Goal: Find specific page/section: Find specific page/section

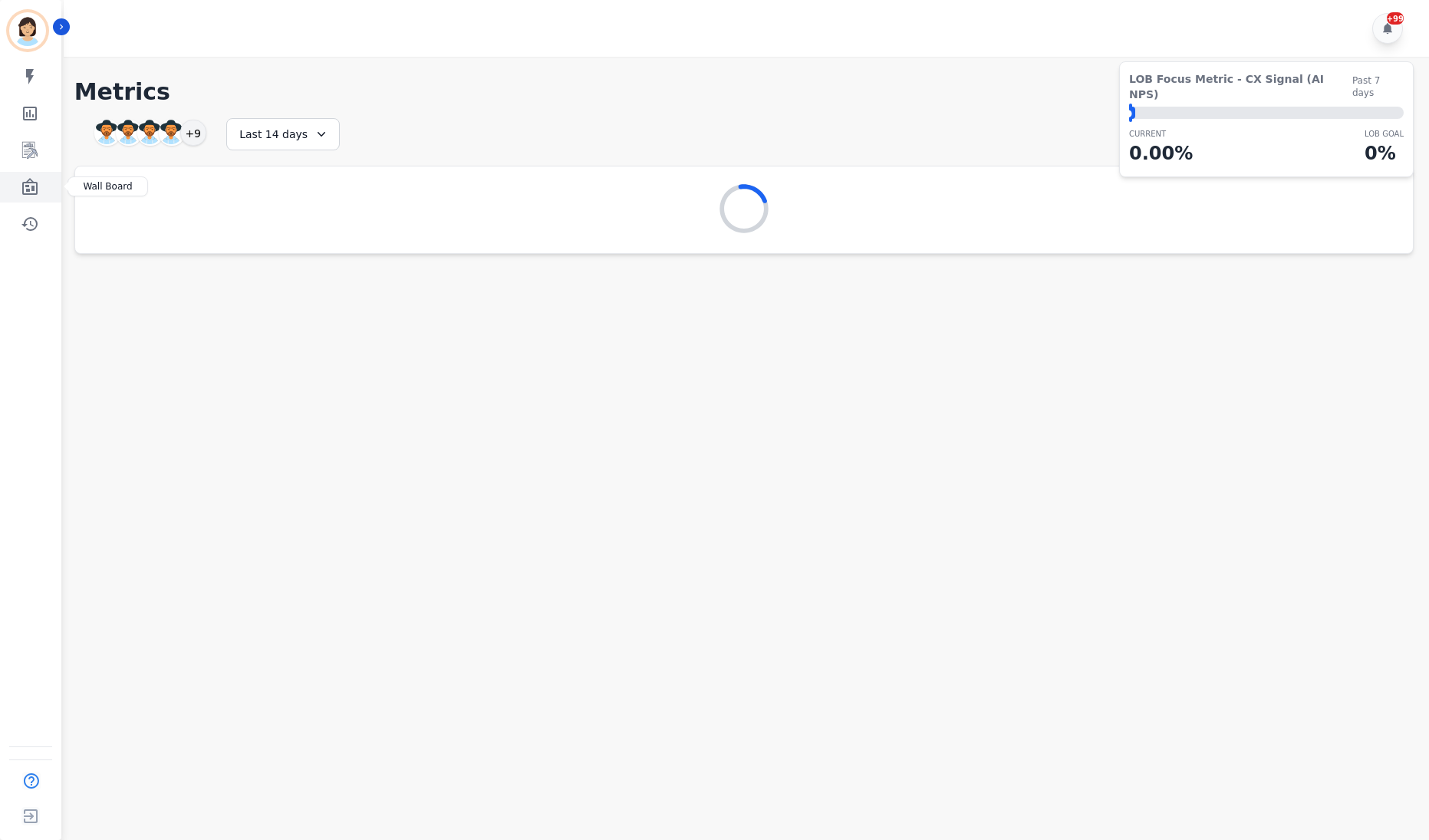
click at [37, 196] on icon "Sidebar" at bounding box center [30, 187] width 18 height 18
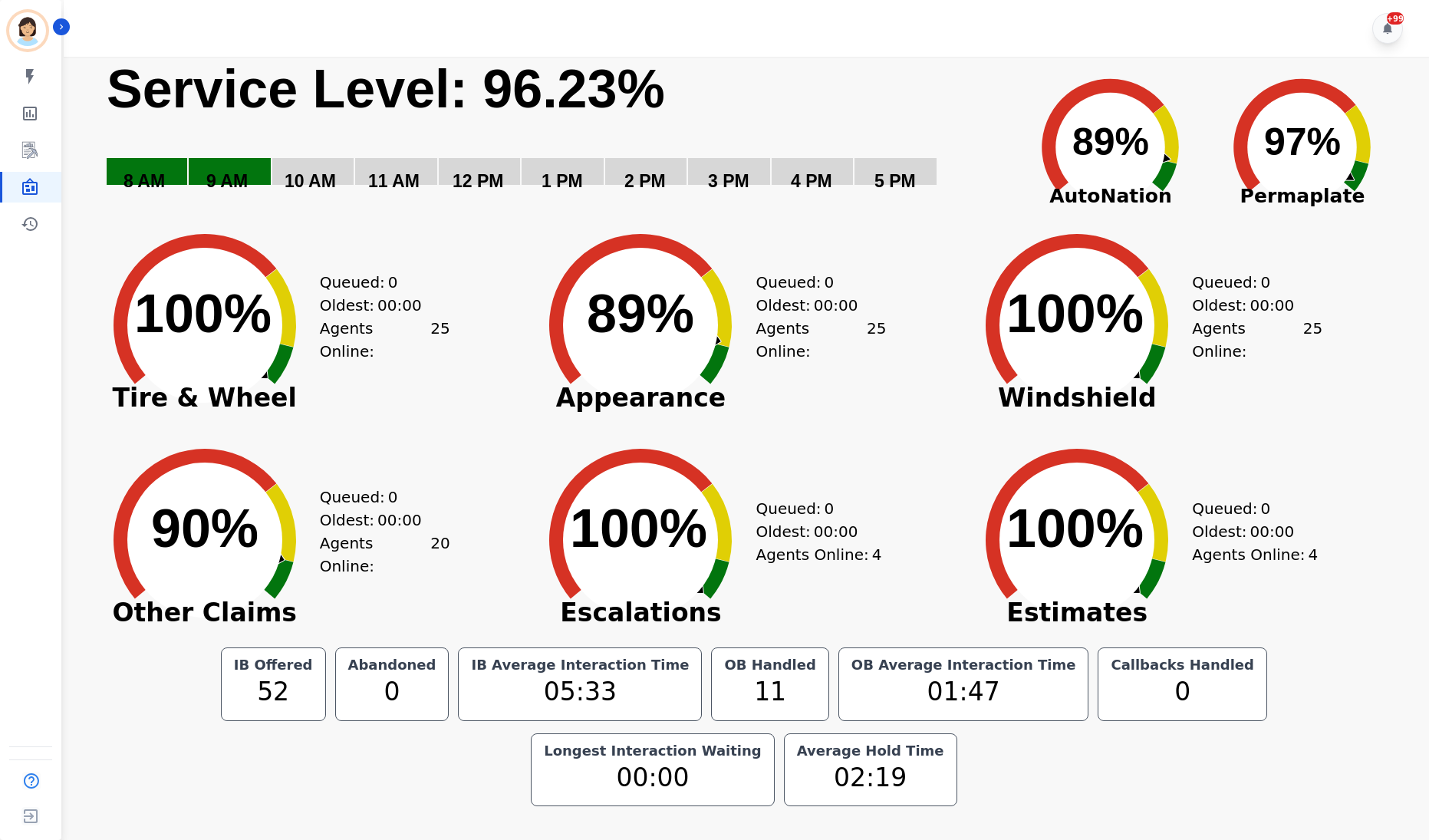
click at [696, 58] on rect "Service Level: 0%" at bounding box center [556, 135] width 901 height 157
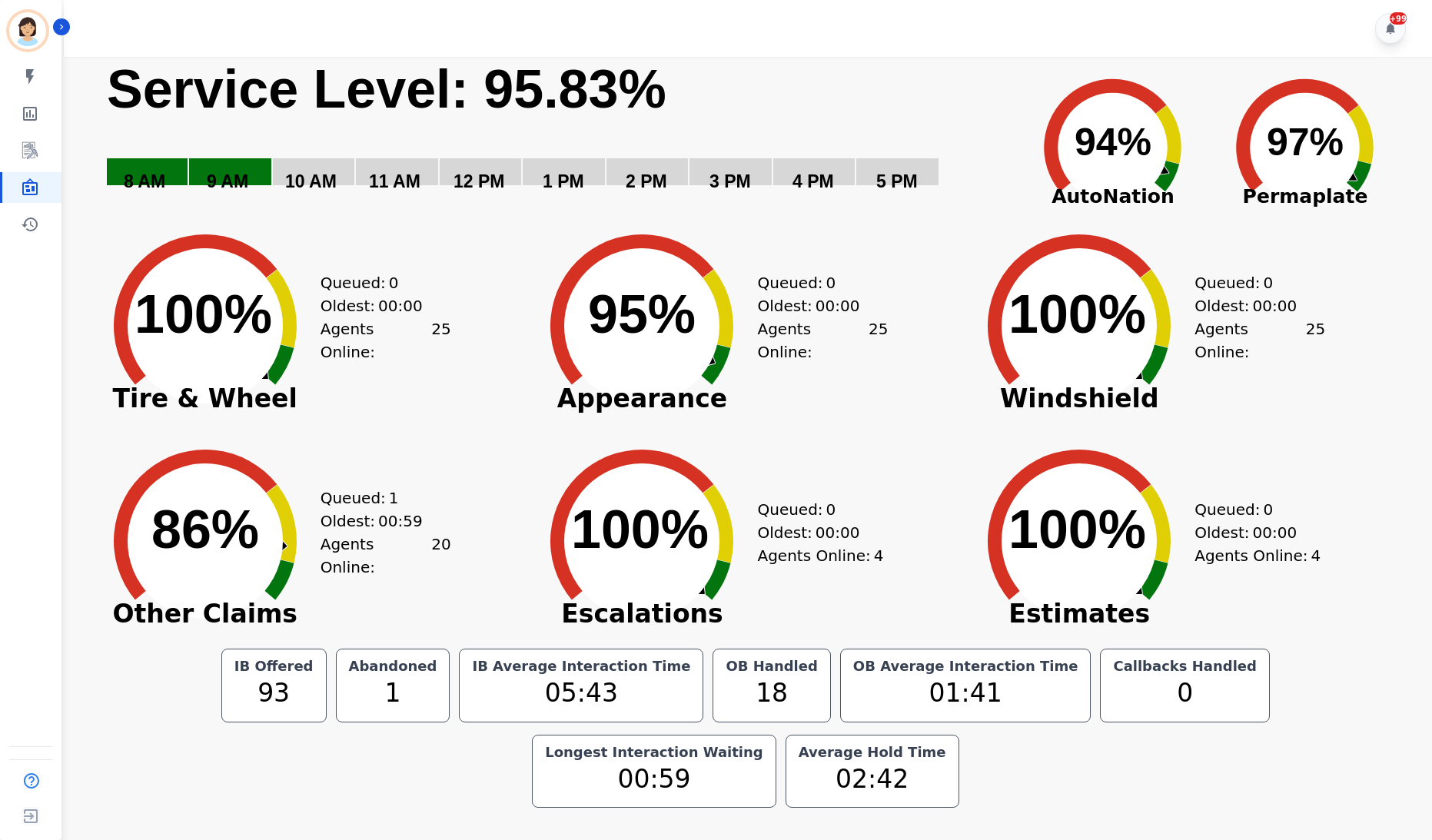
drag, startPoint x: 37, startPoint y: 486, endPoint x: 33, endPoint y: 500, distance: 14.6
click at [37, 486] on div "Javiera Carrasco ID: javiera.carrasco@permaplate.com My skills My Metrics Inter…" at bounding box center [31, 420] width 62 height 840
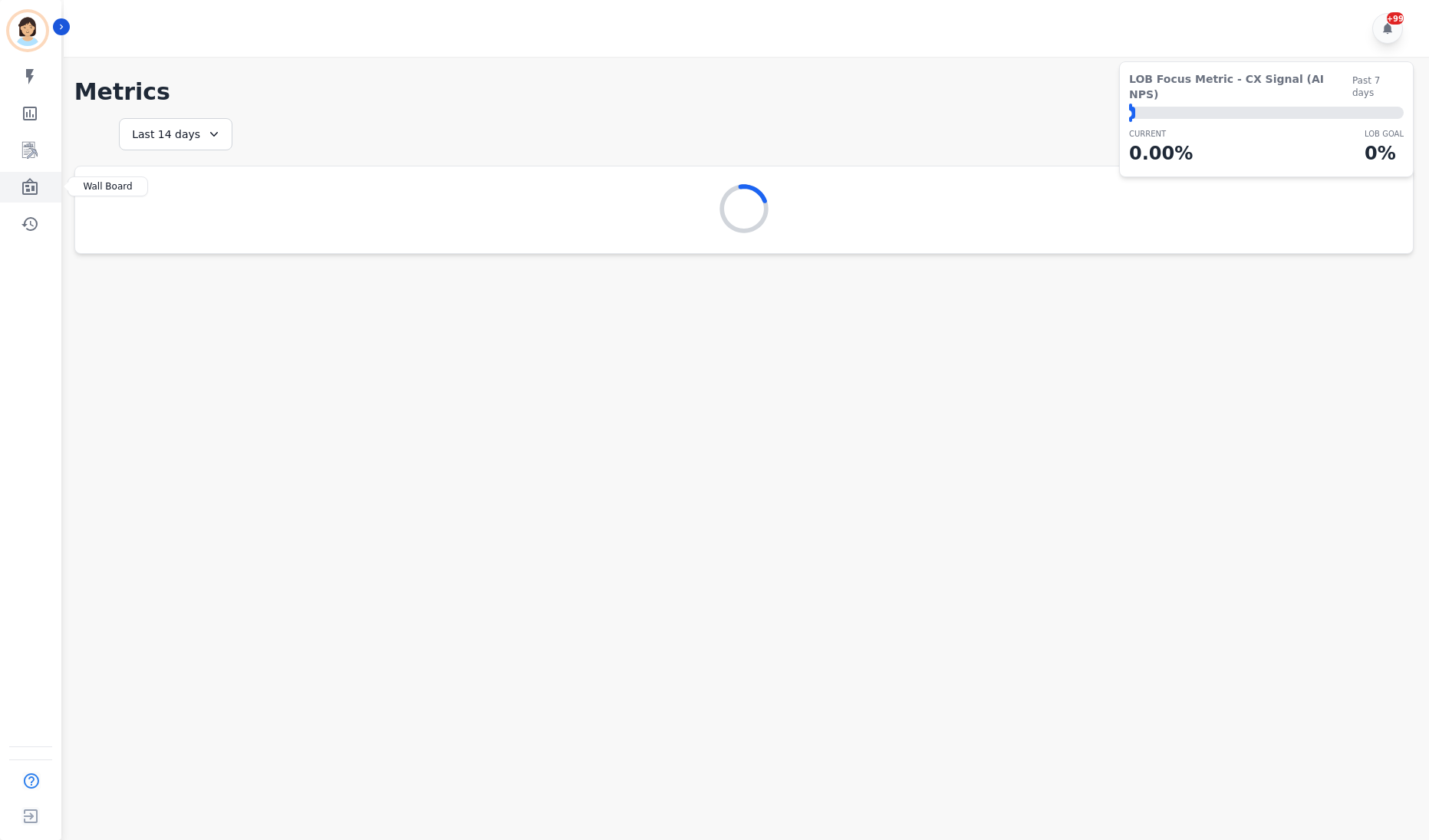
drag, startPoint x: 40, startPoint y: 179, endPoint x: 5, endPoint y: 187, distance: 35.9
click at [40, 179] on link "Sidebar" at bounding box center [32, 187] width 59 height 30
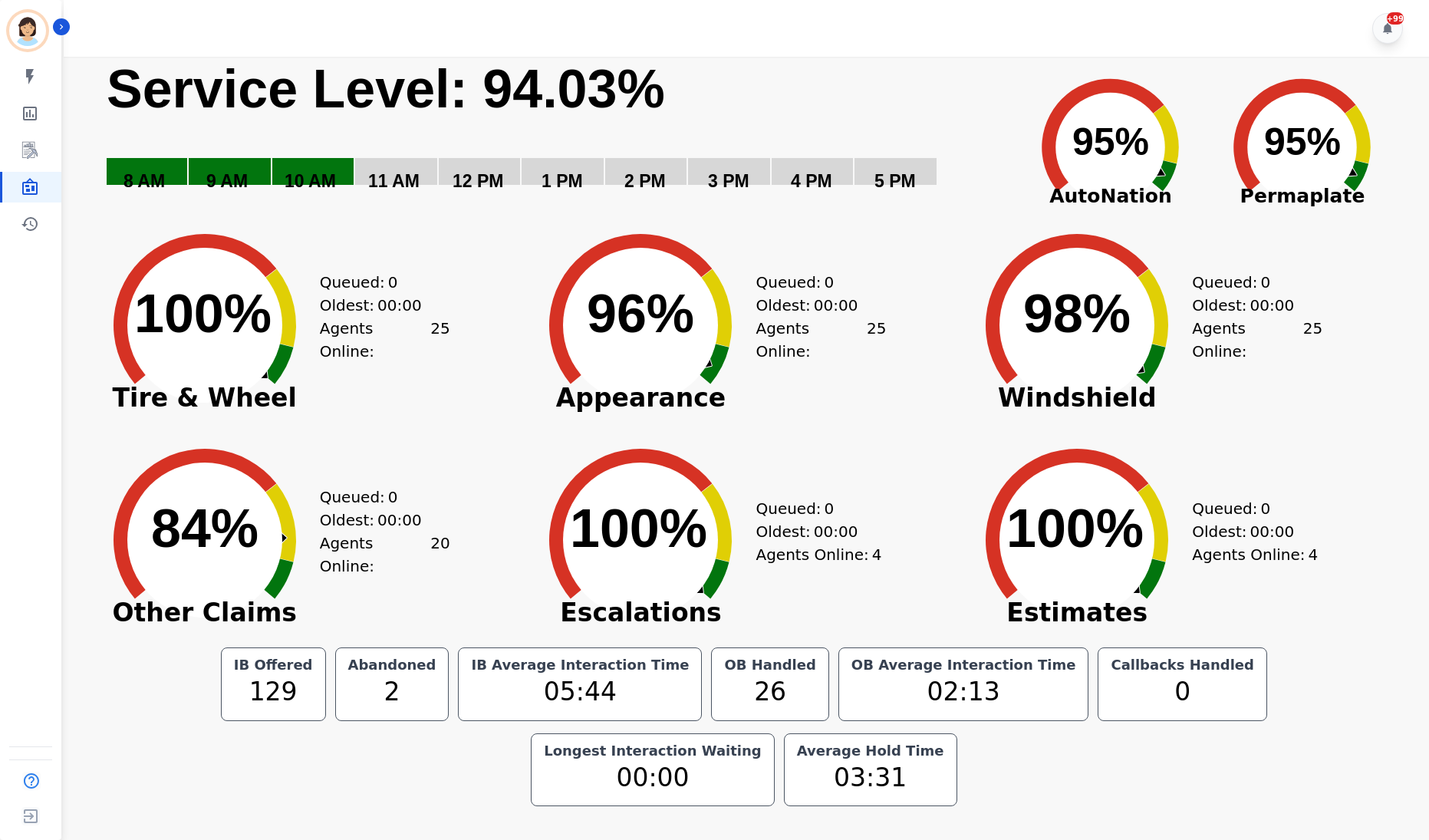
click at [198, 366] on circle at bounding box center [204, 325] width 155 height 155
click at [225, 422] on icon "Created with Highcharts 10.3.3 84% ​ 84%" at bounding box center [204, 528] width 230 height 215
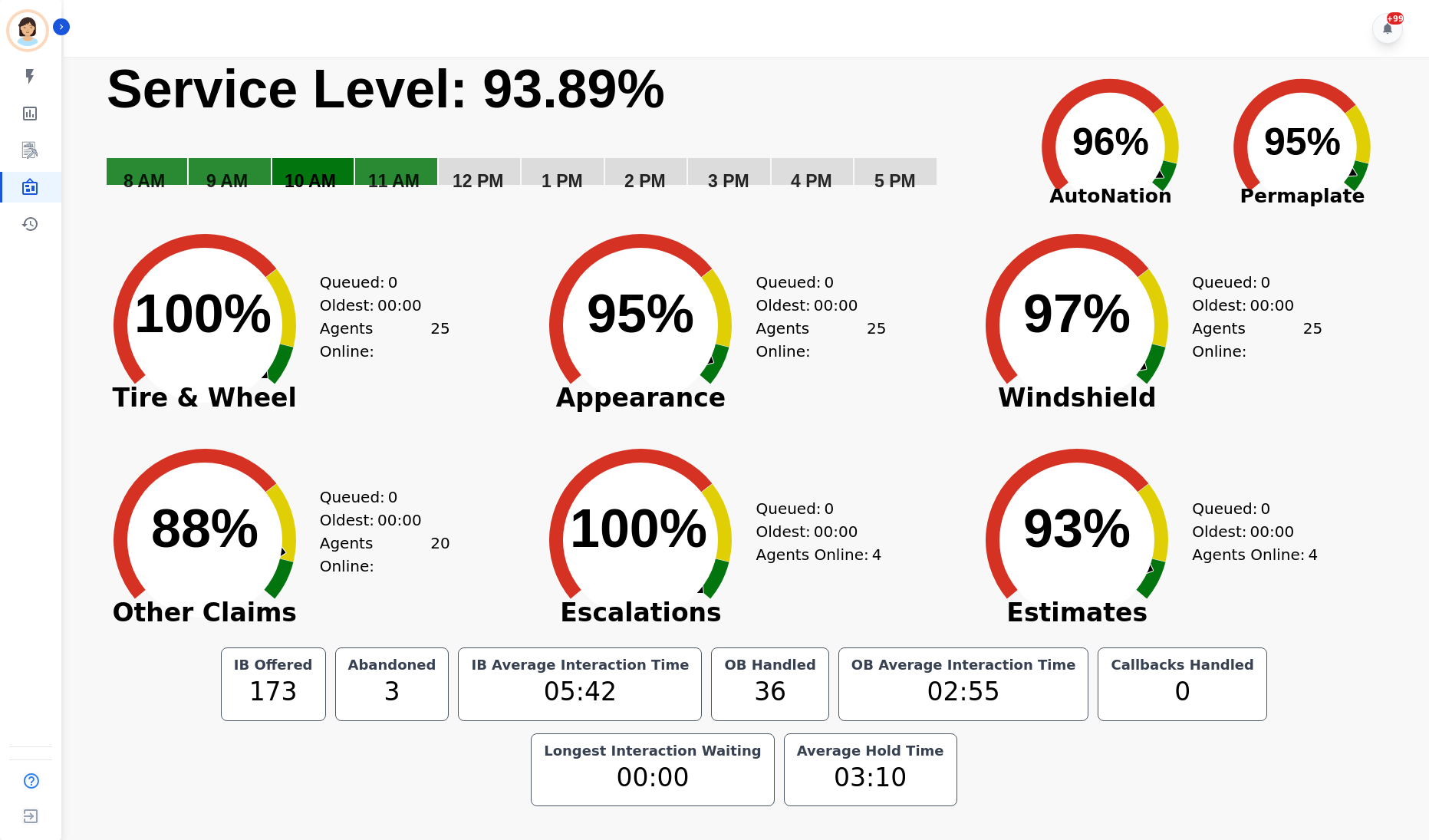
click at [390, 387] on div "Queued: 0 Oldest: 00:00 Agents Online: 25" at bounding box center [385, 313] width 130 height 215
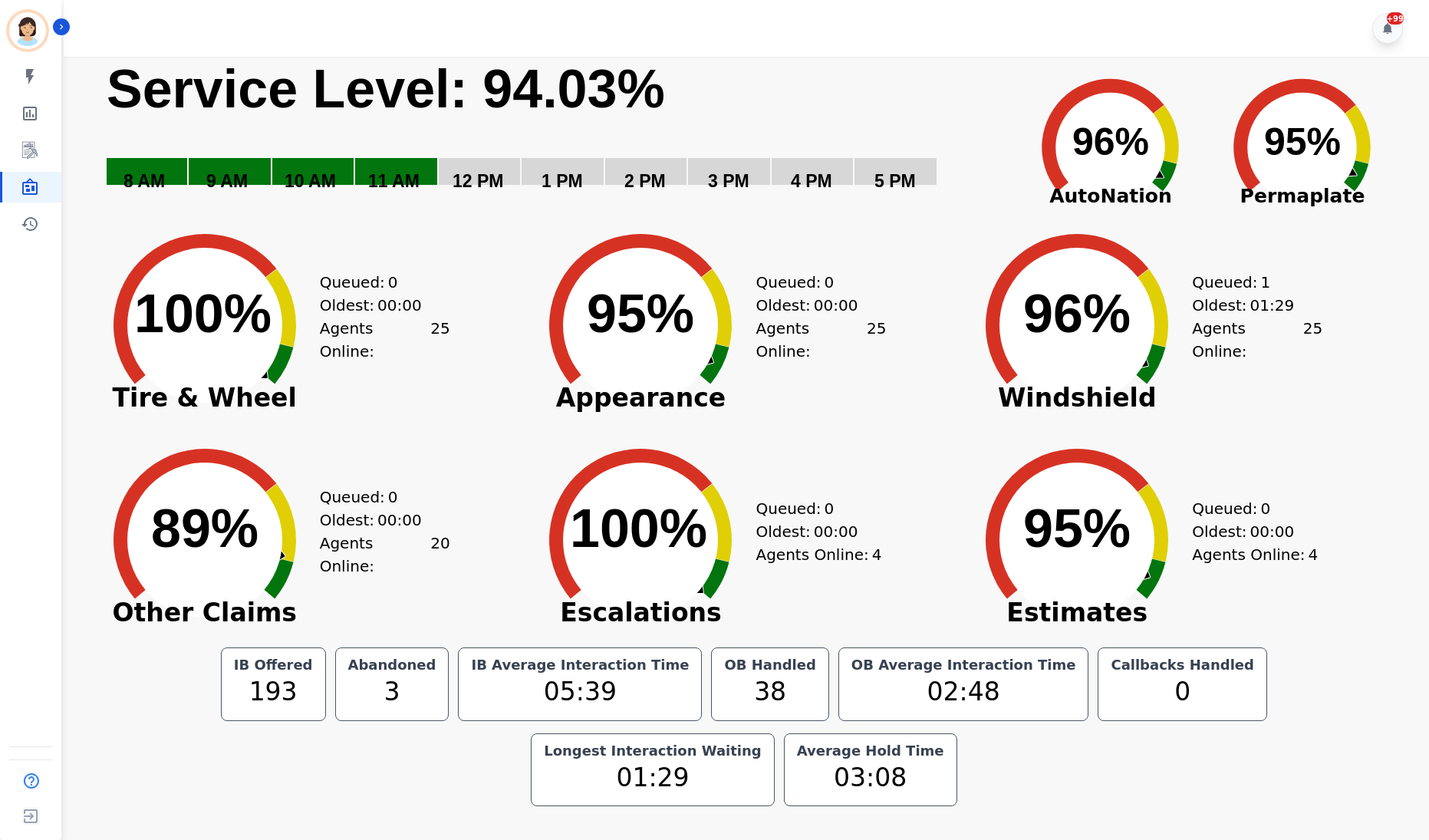
click at [42, 375] on div "[PERSON_NAME] ID: [PERSON_NAME][EMAIL_ADDRESS][DOMAIN_NAME] My skills My Metric…" at bounding box center [30, 420] width 62 height 840
click at [15, 146] on link "Sidebar" at bounding box center [32, 150] width 59 height 30
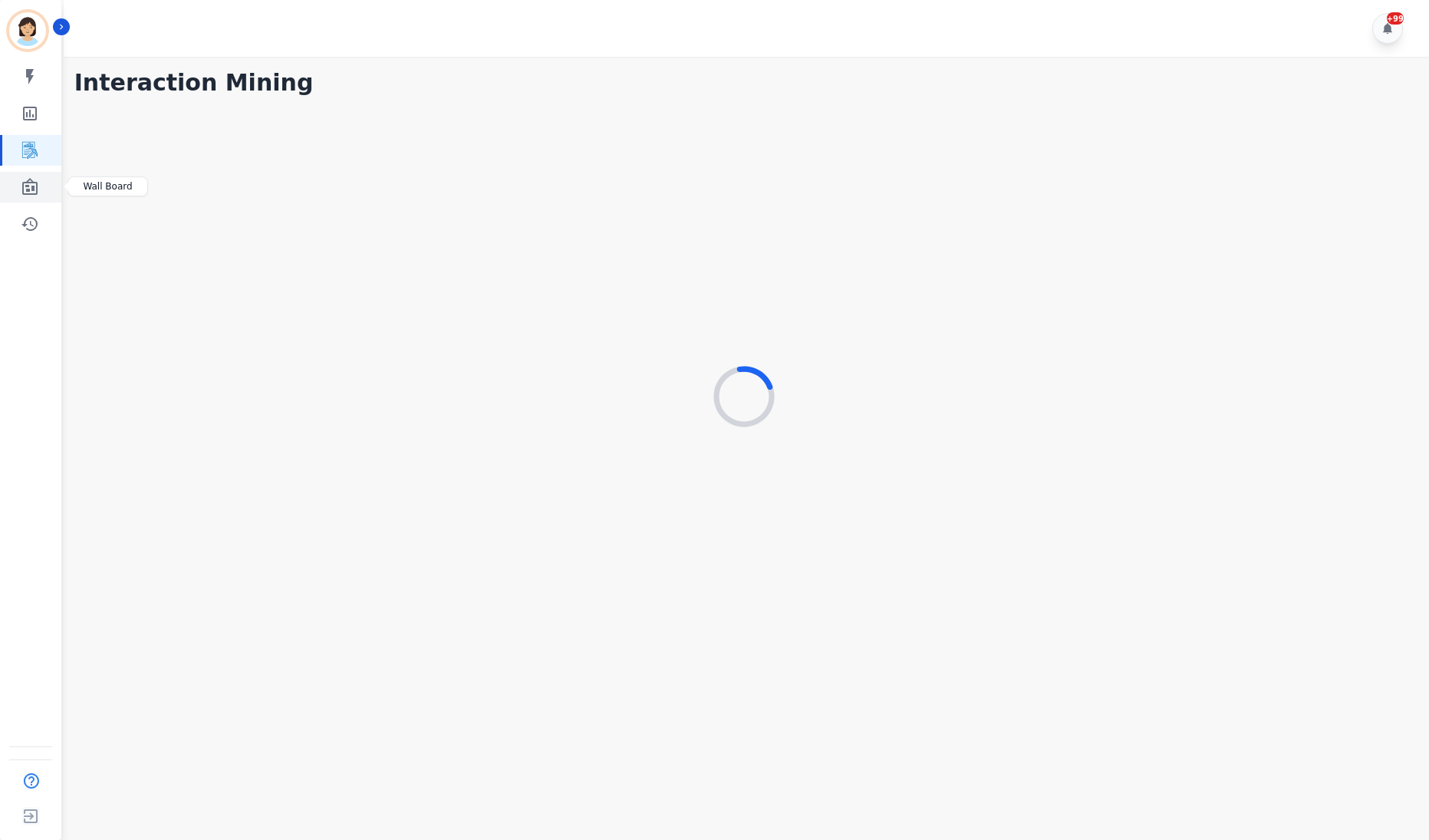
click at [37, 194] on icon "Sidebar" at bounding box center [30, 187] width 18 height 18
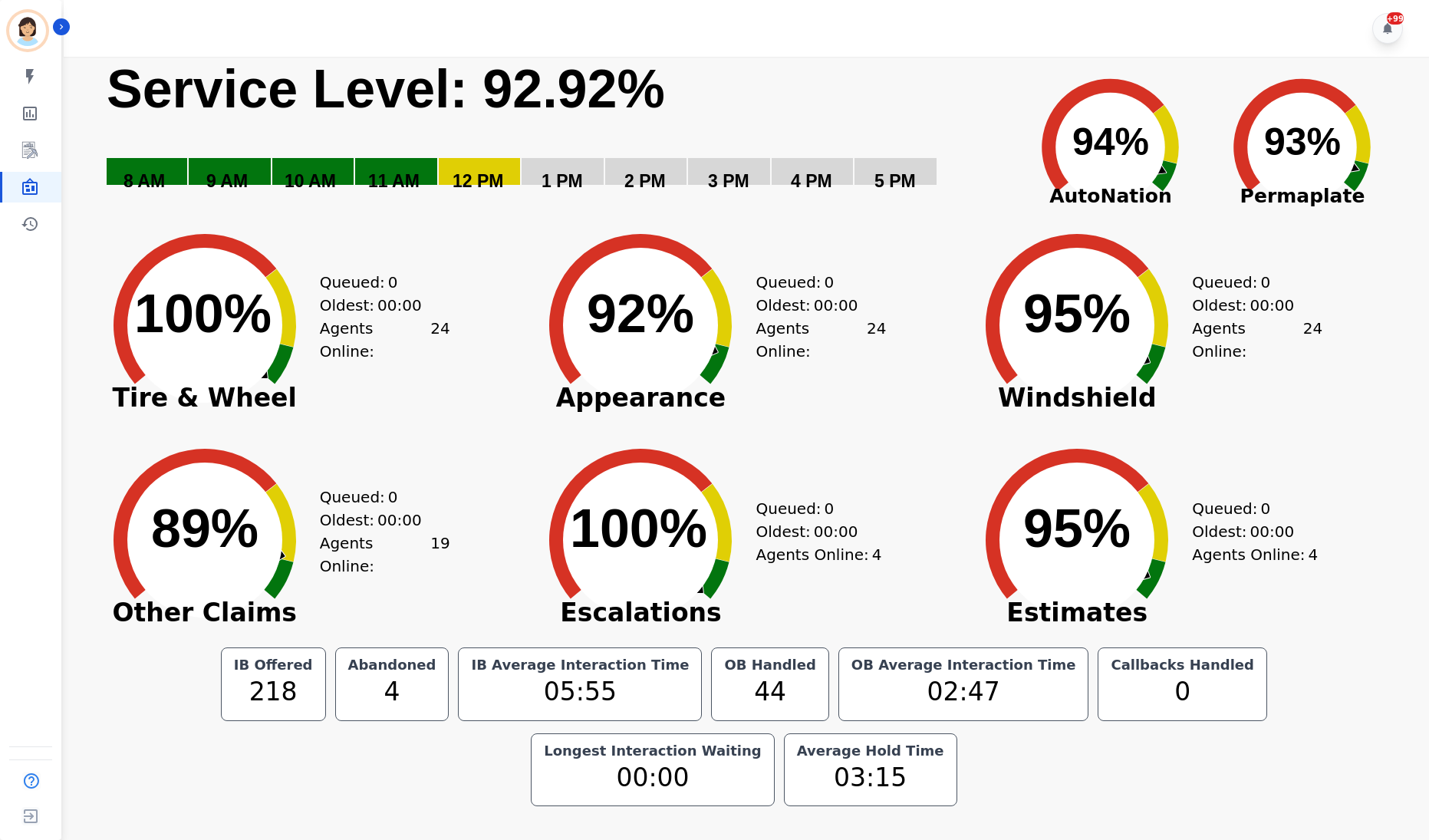
drag, startPoint x: 984, startPoint y: 304, endPoint x: 1025, endPoint y: 290, distance: 43.3
click at [984, 304] on icon at bounding box center [1077, 325] width 192 height 192
click at [449, 509] on div "Queued: 0 Oldest: 00:00 Agents Online: 19" at bounding box center [385, 528] width 130 height 215
click at [537, 451] on icon "Created with Highcharts 10.3.3 100% ​ 100%" at bounding box center [640, 528] width 230 height 215
click at [461, 270] on div "Created with Highcharts 10.3.3 100% ​ 100% Tire & Wheel Queued: 0 Oldest: 00:00…" at bounding box center [308, 313] width 437 height 215
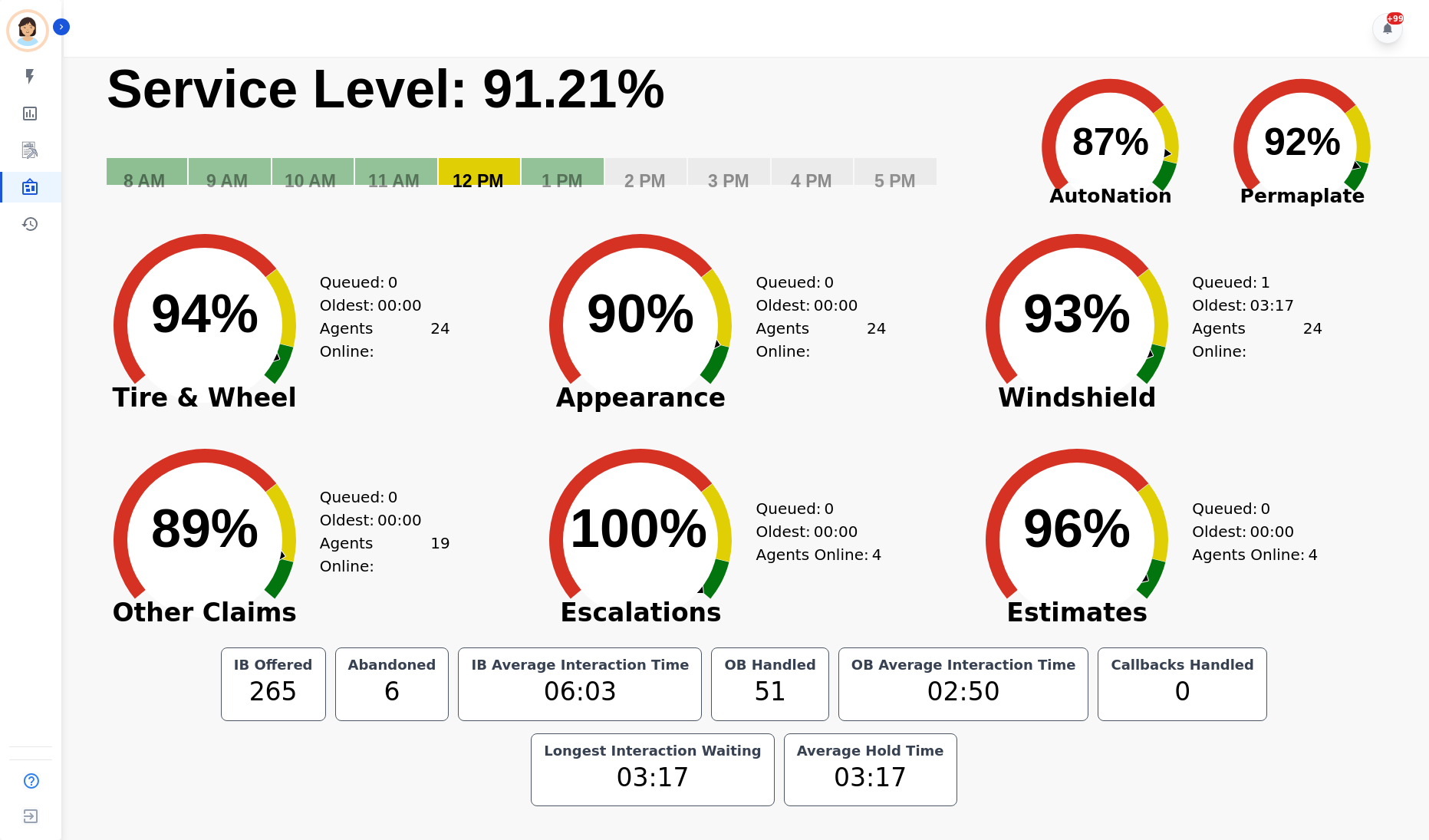
drag, startPoint x: 468, startPoint y: 221, endPoint x: 484, endPoint y: 223, distance: 16.1
click at [468, 221] on div "Created with Highcharts 10.3.3 94% ​ 94% Tire & Wheel Queued: 0 Oldest: 00:00 A…" at bounding box center [308, 313] width 437 height 215
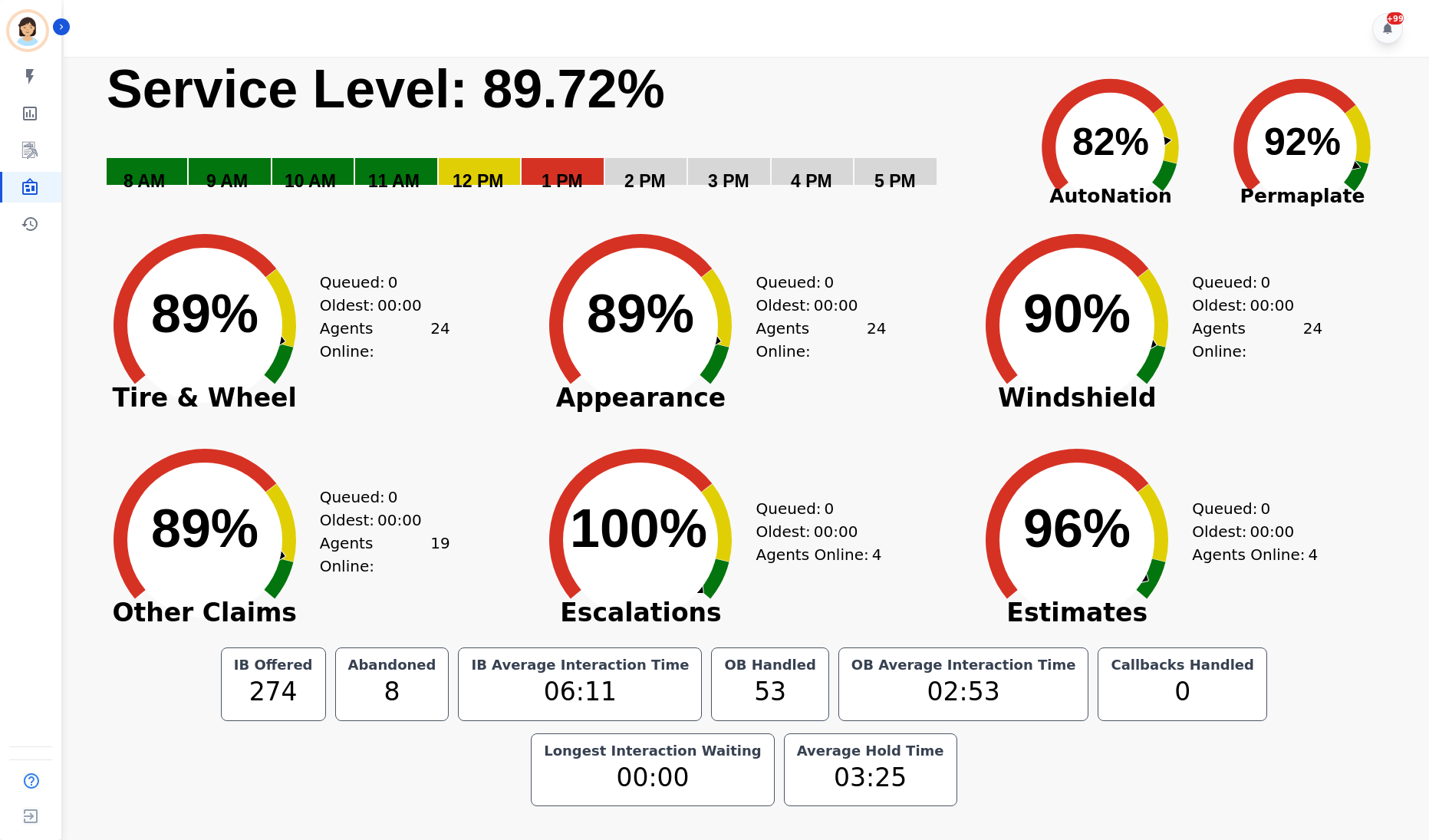
click at [328, 410] on div "Queued: 0 Oldest: 00:00 Agents Online: 24" at bounding box center [385, 313] width 130 height 215
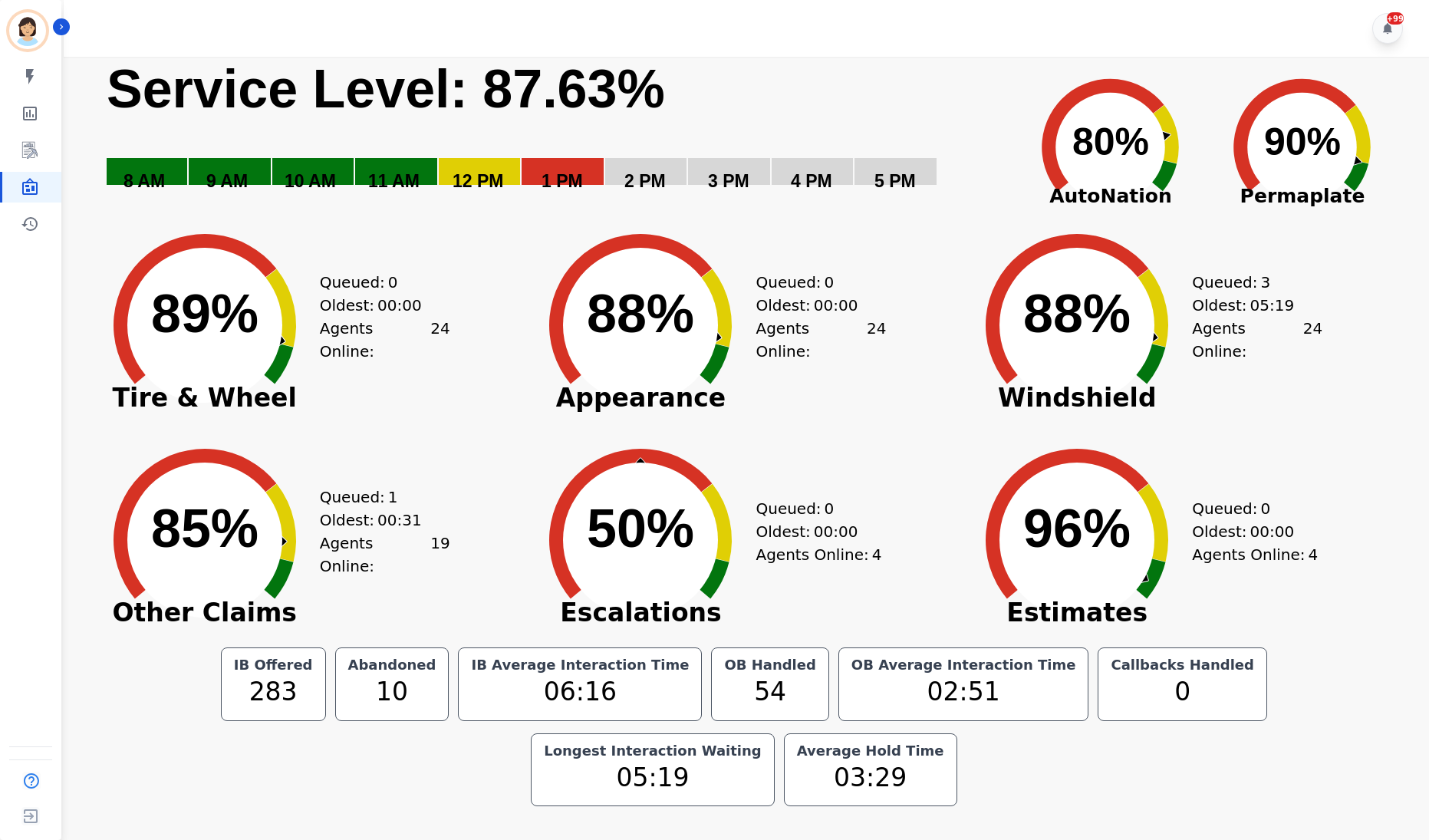
click at [63, 378] on div "Created with Highcharts 10.3.3 Service Level: 87.63% 5 PM 4 PM 3 PM 2 PM 1 PM 1…" at bounding box center [744, 434] width 1370 height 756
